Goal: Information Seeking & Learning: Learn about a topic

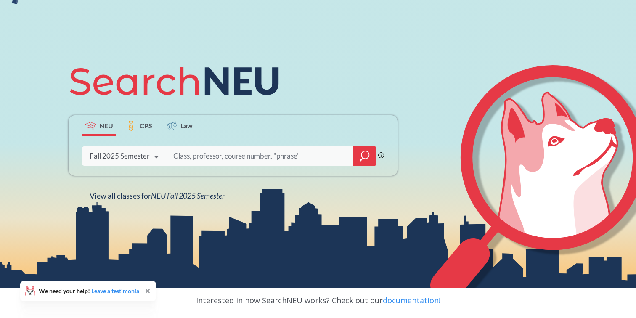
scroll to position [156, 0]
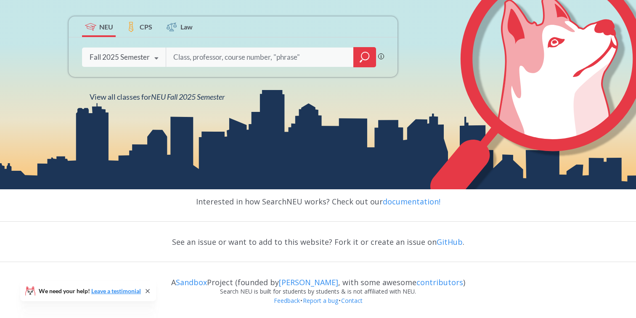
click at [201, 64] on input "search" at bounding box center [259, 57] width 175 height 18
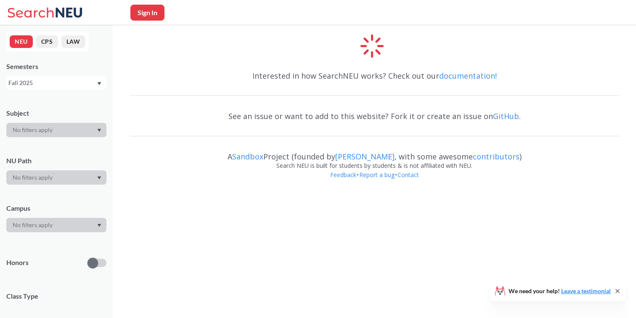
click at [97, 125] on div at bounding box center [56, 130] width 100 height 14
click at [99, 129] on icon "Dropdown arrow" at bounding box center [100, 130] width 4 height 3
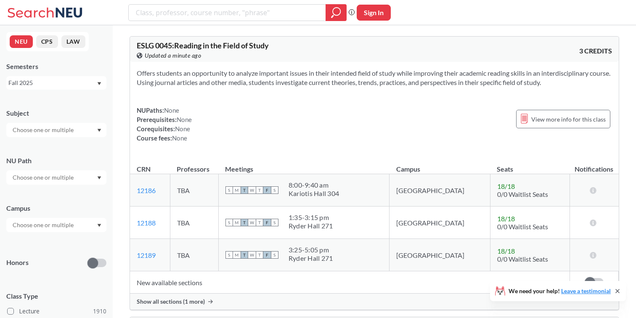
click at [99, 129] on icon "Dropdown arrow" at bounding box center [100, 130] width 4 height 3
click at [77, 152] on p "Computer Science" at bounding box center [58, 153] width 95 height 8
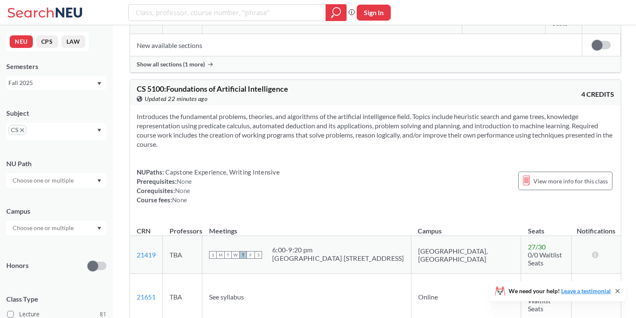
scroll to position [11772, 0]
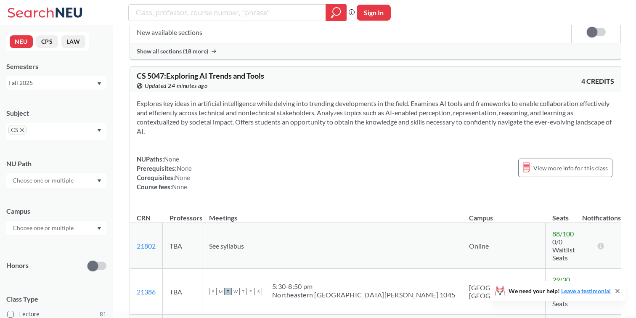
scroll to position [11450, 0]
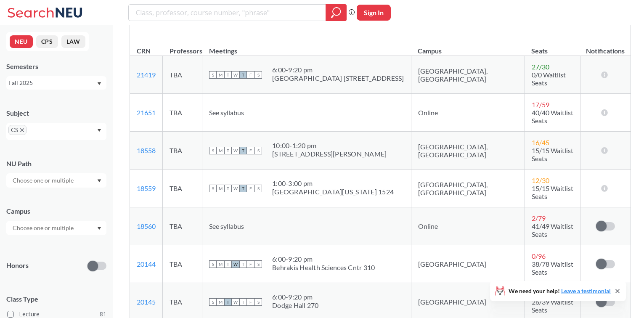
scroll to position [12015, 0]
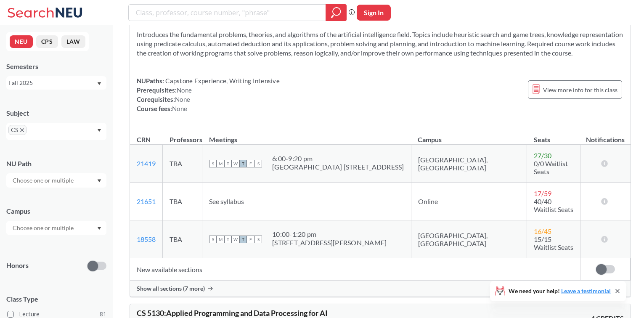
scroll to position [11874, 0]
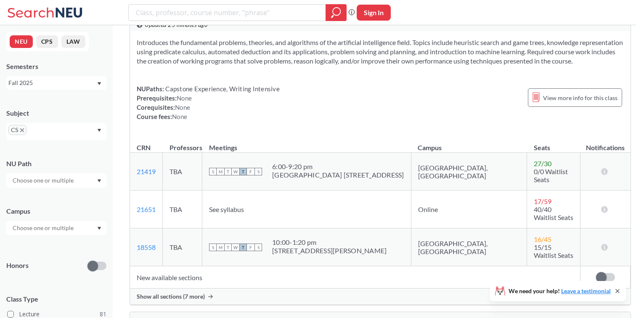
click at [171, 289] on div "Show all sections (7 more)" at bounding box center [380, 297] width 501 height 16
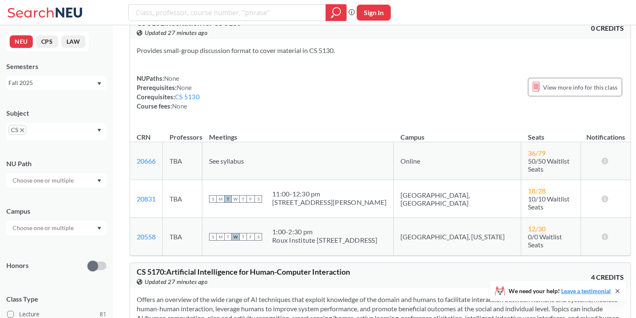
scroll to position [12728, 0]
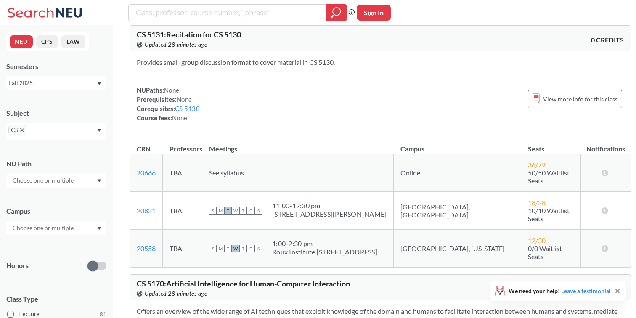
scroll to position [12718, 0]
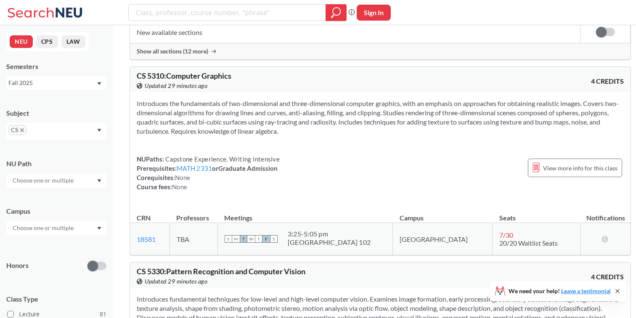
scroll to position [13698, 0]
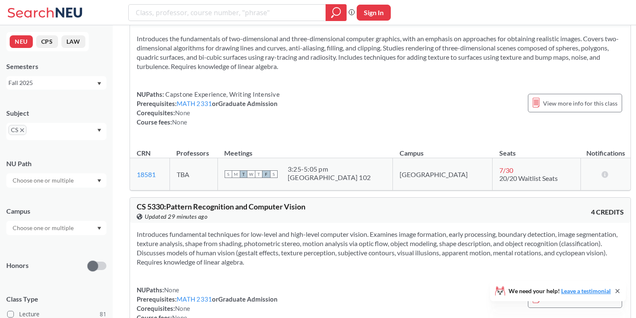
scroll to position [13769, 0]
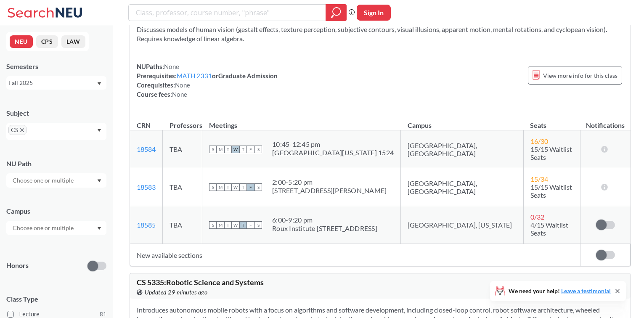
scroll to position [13986, 0]
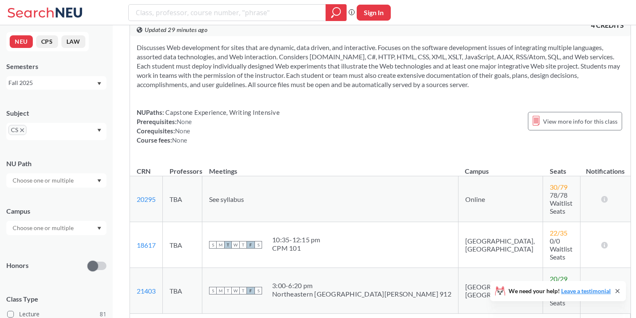
scroll to position [15847, 0]
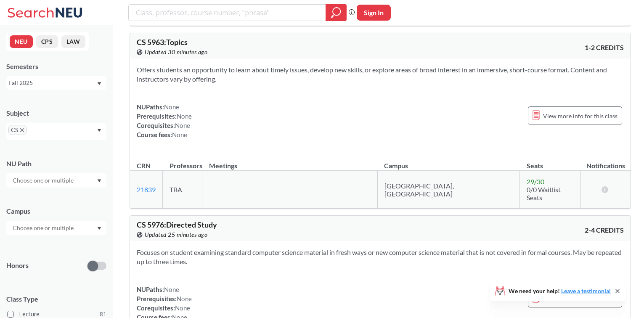
scroll to position [16820, 0]
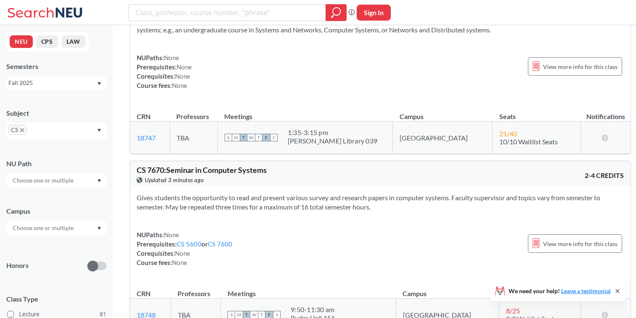
scroll to position [25087, 0]
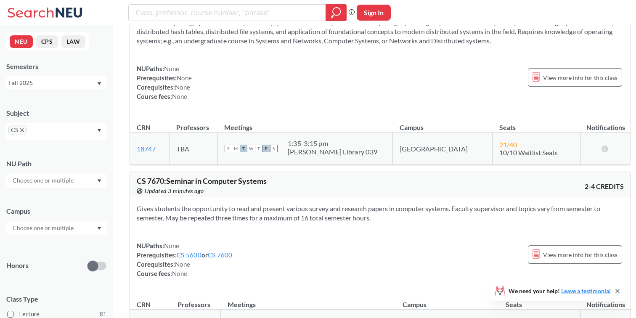
drag, startPoint x: 489, startPoint y: 117, endPoint x: 445, endPoint y: 103, distance: 46.3
